Goal: Information Seeking & Learning: Find specific fact

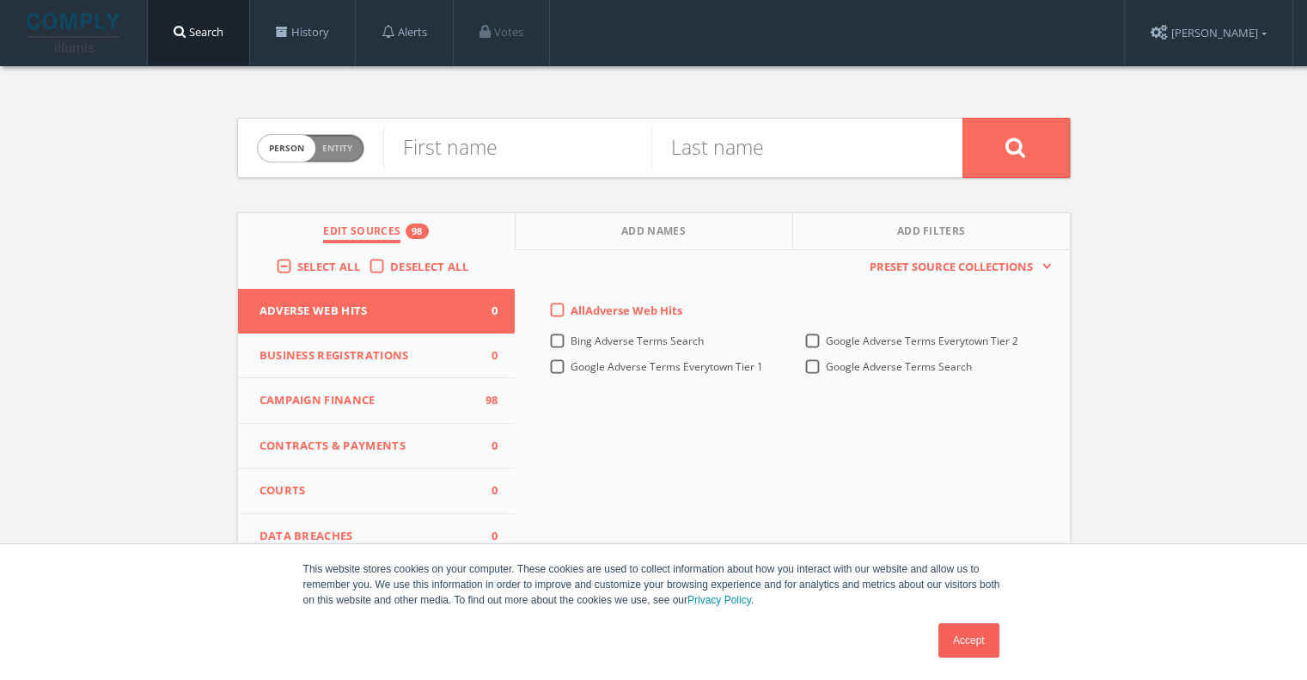
click at [390, 265] on label "Deselect All" at bounding box center [433, 267] width 87 height 17
click at [0, 0] on input "Deselect All" at bounding box center [0, 0] width 0 height 0
click at [368, 405] on span "Campaign Finance" at bounding box center [365, 400] width 213 height 17
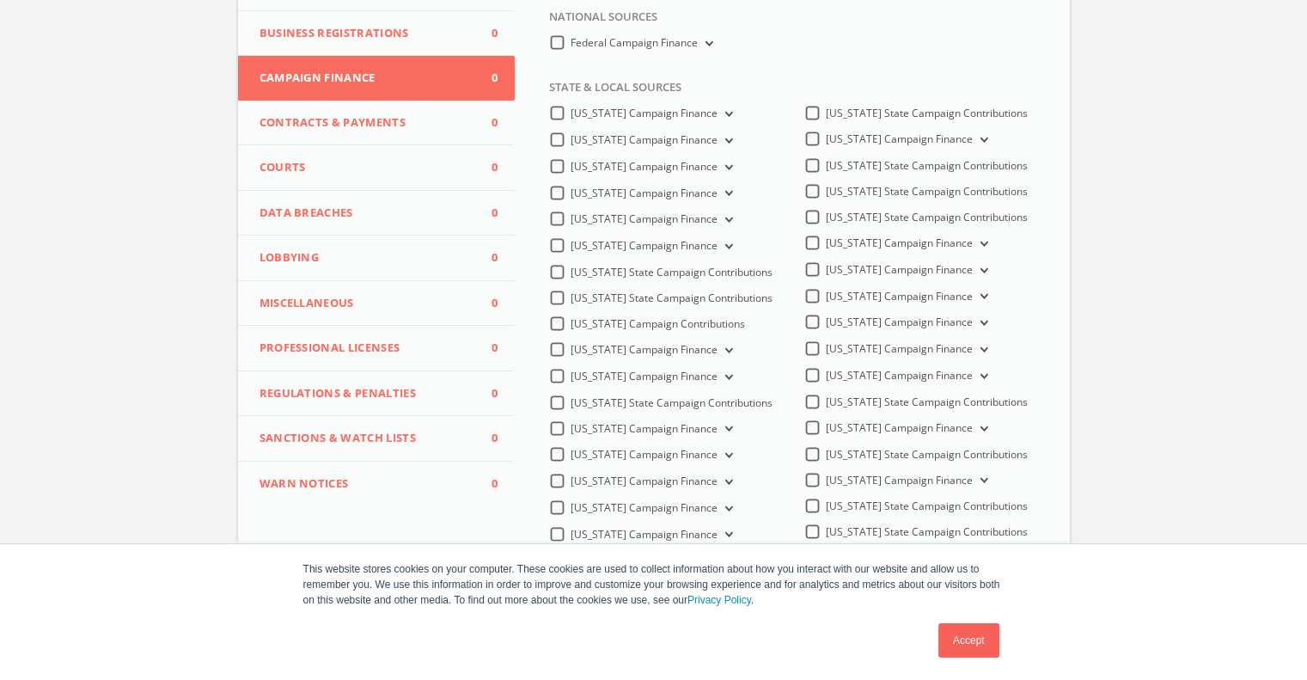
scroll to position [631, 0]
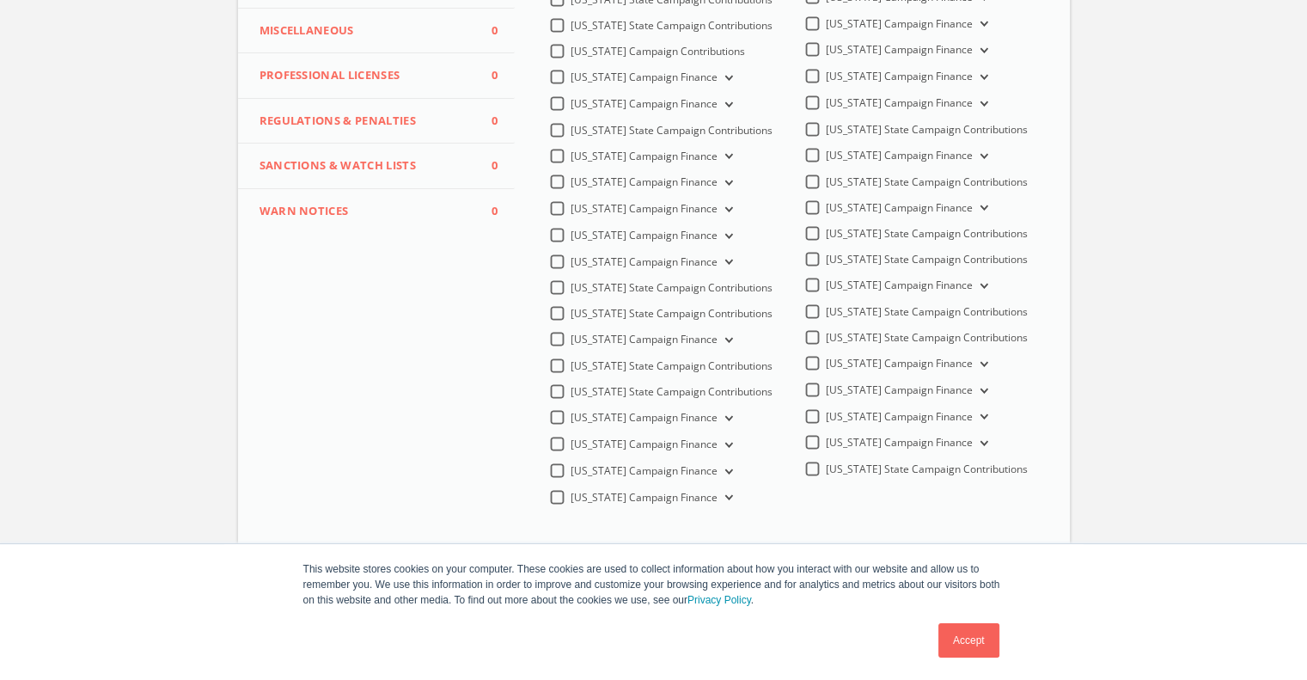
click at [571, 449] on label "[US_STATE] Campaign Finance" at bounding box center [654, 444] width 166 height 16
click at [0, 0] on Finance-all "[US_STATE] Campaign Finance" at bounding box center [0, 0] width 0 height 0
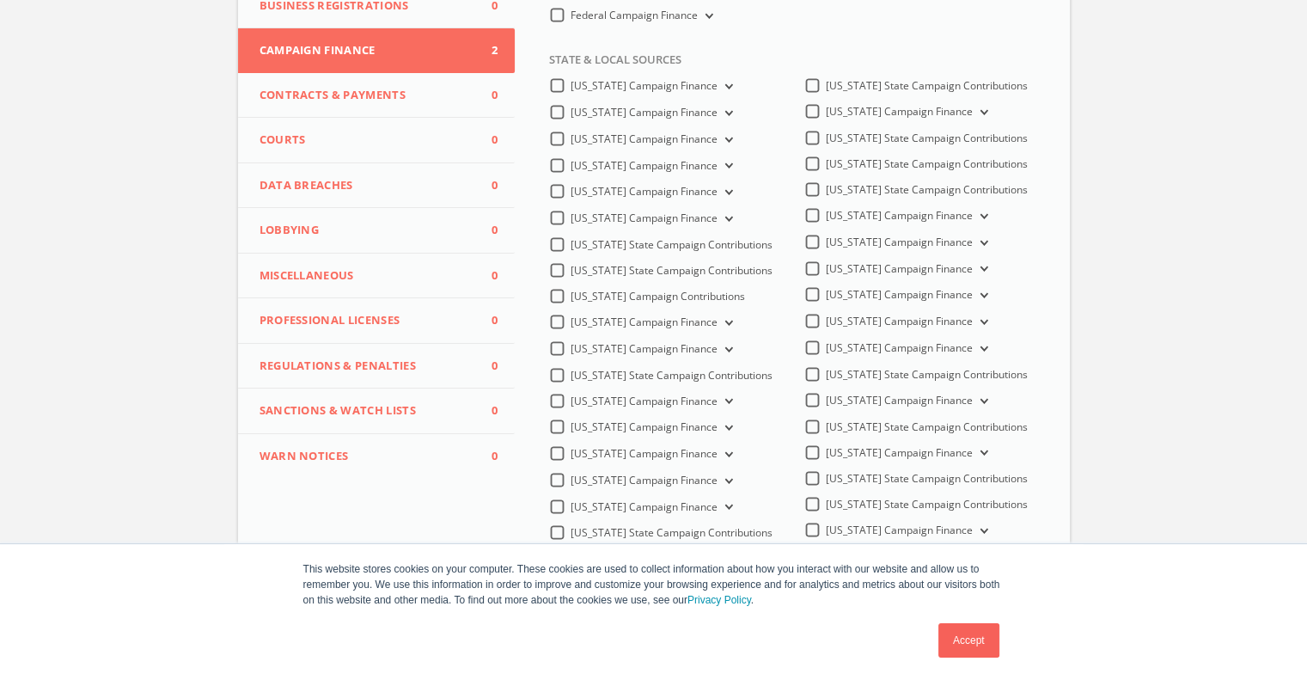
click at [326, 134] on span "Courts" at bounding box center [365, 139] width 213 height 17
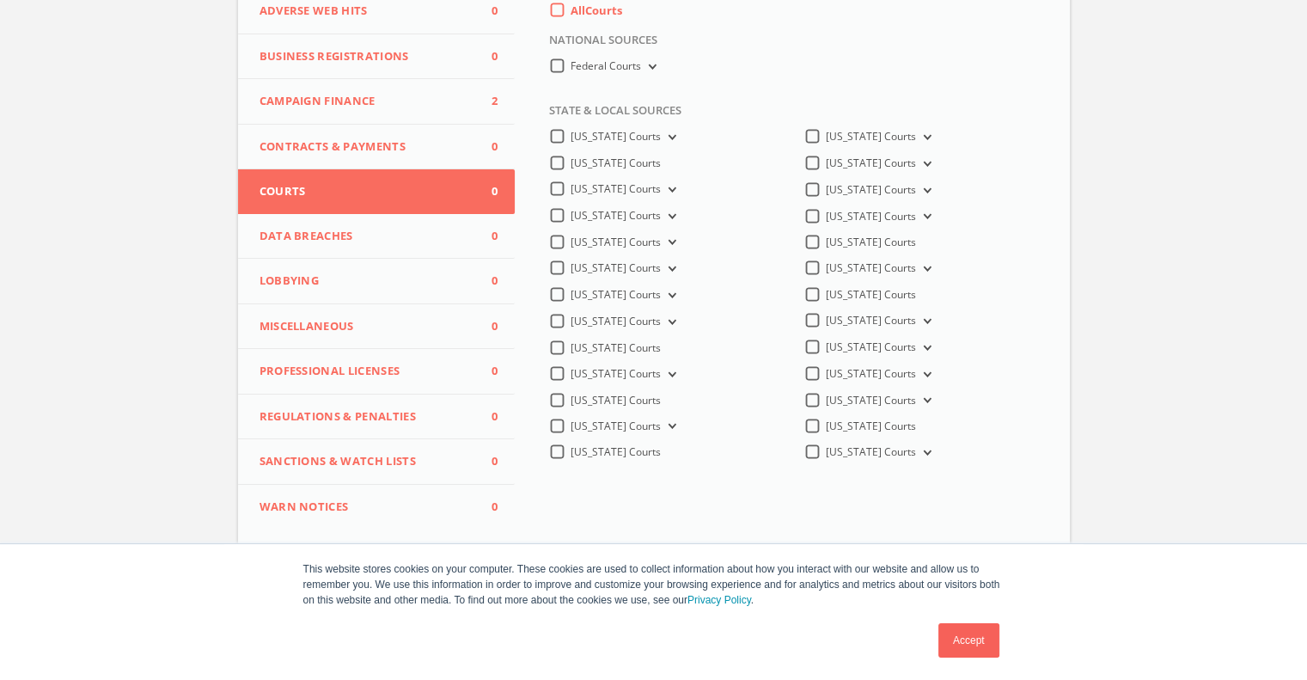
scroll to position [298, 0]
click at [826, 168] on label "[US_STATE] Courts" at bounding box center [880, 165] width 109 height 16
click at [0, 0] on Courts-all "[US_STATE] Courts" at bounding box center [0, 0] width 0 height 0
click at [923, 171] on button "[US_STATE] Courts" at bounding box center [925, 165] width 19 height 15
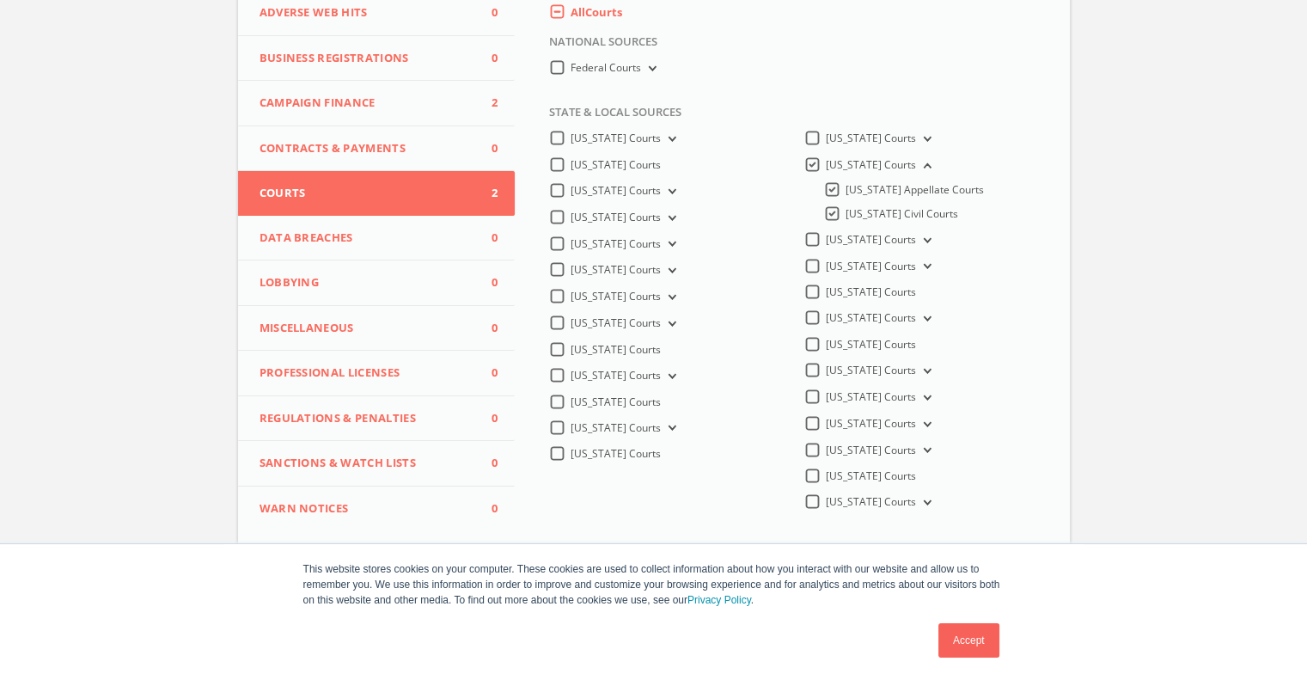
click at [923, 171] on button "[US_STATE] Courts" at bounding box center [925, 165] width 19 height 15
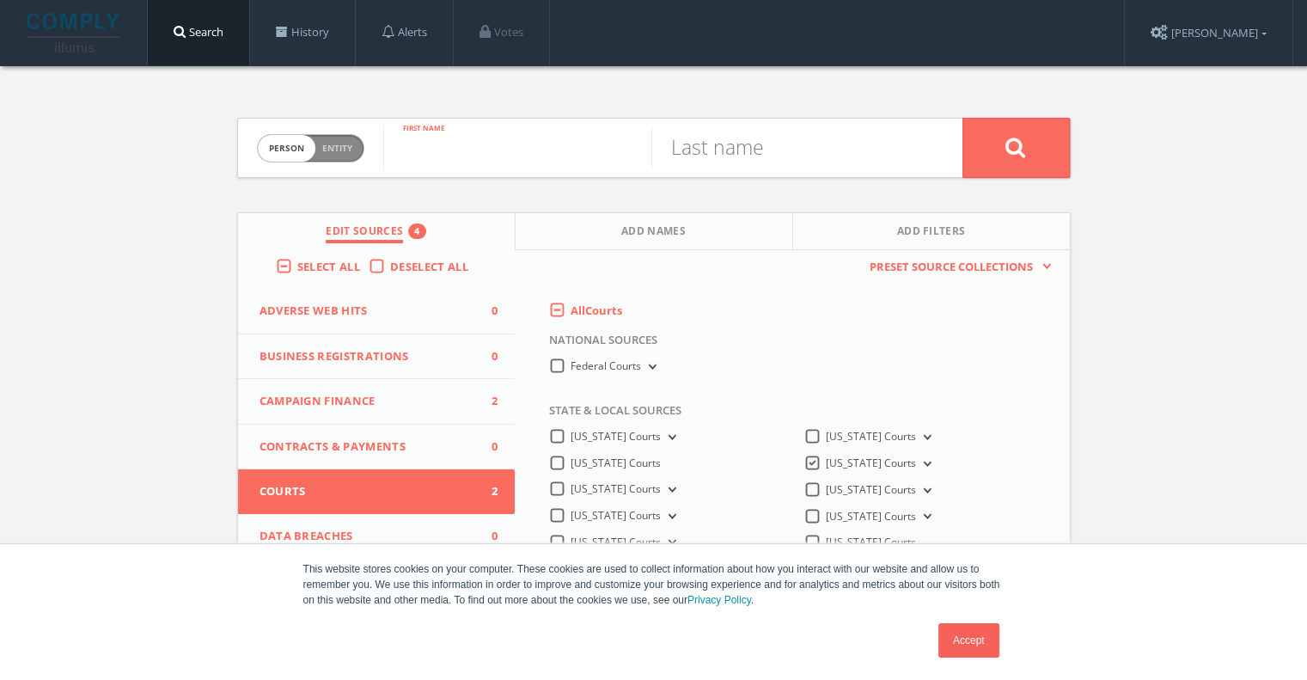
click at [528, 160] on input "text" at bounding box center [517, 147] width 268 height 45
type input "Milind"
type input "[PERSON_NAME]"
click at [1052, 145] on button at bounding box center [1015, 148] width 107 height 60
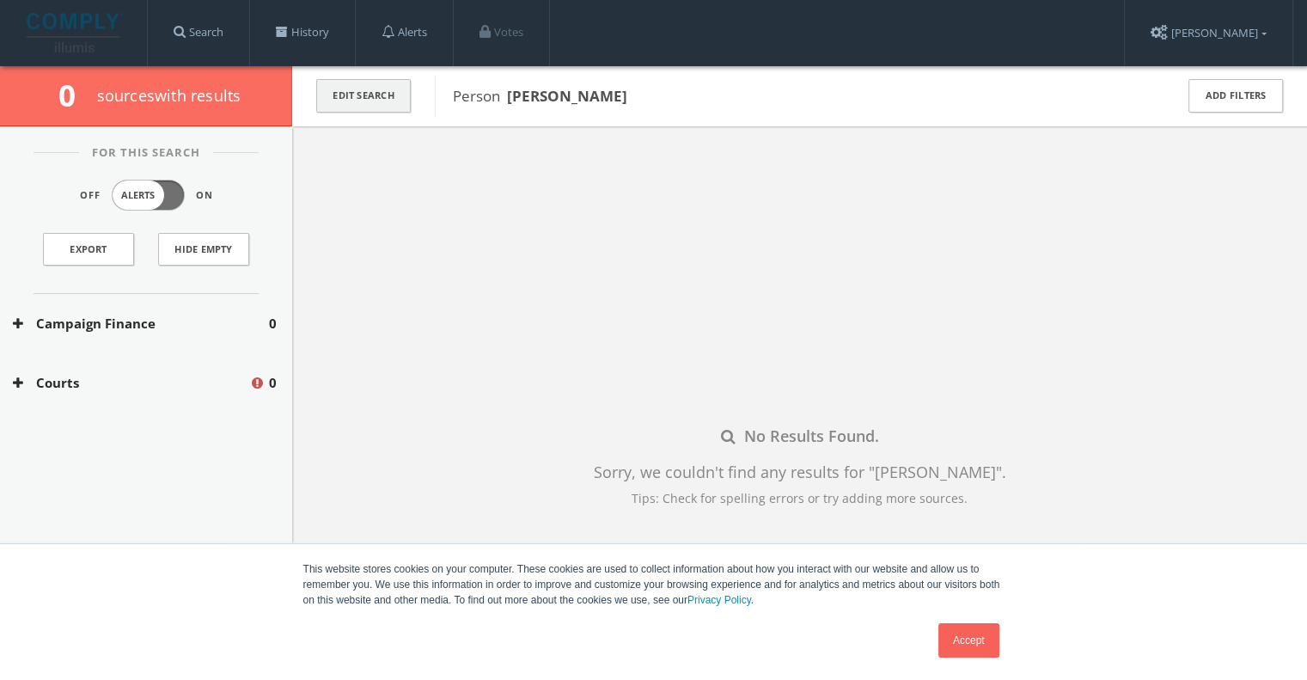
click at [369, 107] on button "Edit Search" at bounding box center [363, 96] width 95 height 34
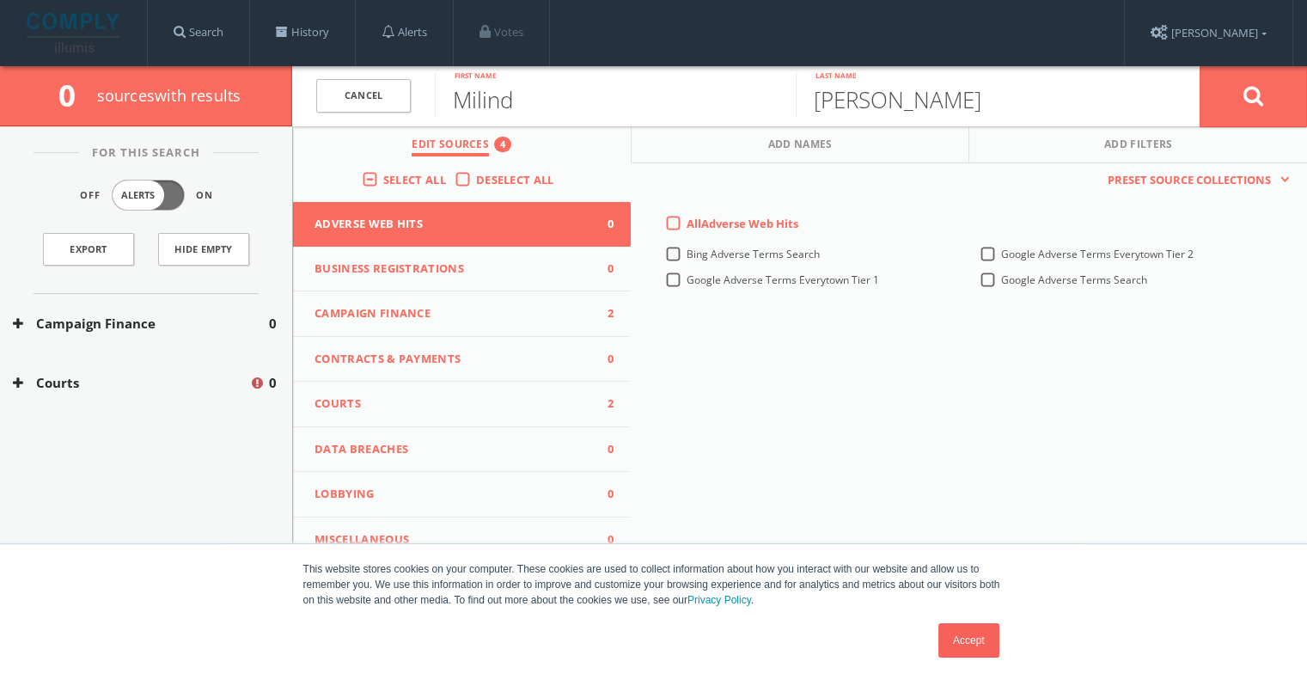
click at [496, 95] on input "Milind" at bounding box center [615, 95] width 361 height 45
click at [1199, 65] on button at bounding box center [1252, 96] width 107 height 62
click at [548, 85] on input "text" at bounding box center [615, 95] width 361 height 45
paste input "[PERSON_NAME]"
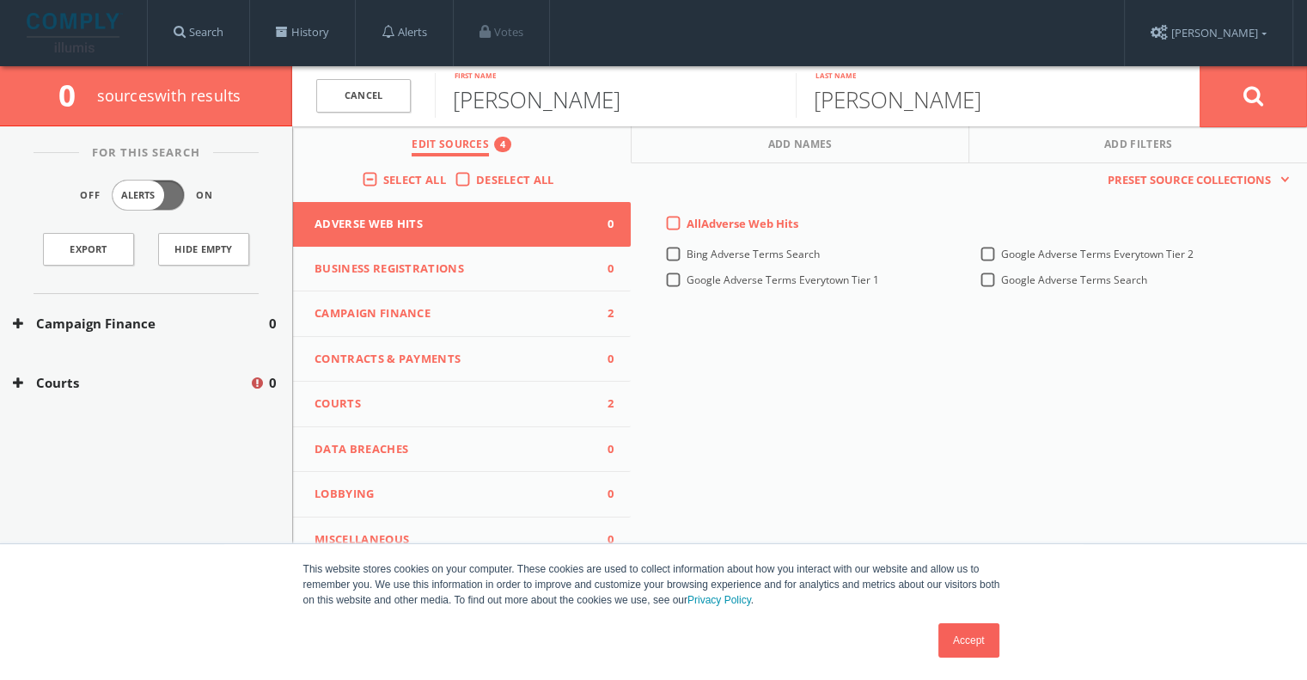
type input "[PERSON_NAME]"
click at [1227, 101] on button at bounding box center [1252, 96] width 107 height 62
